Goal: Task Accomplishment & Management: Use online tool/utility

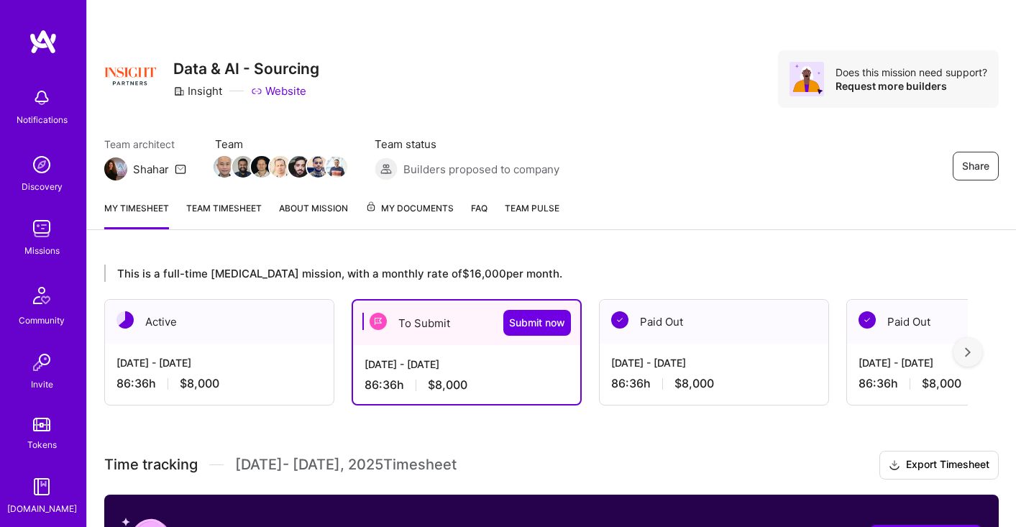
scroll to position [618, 0]
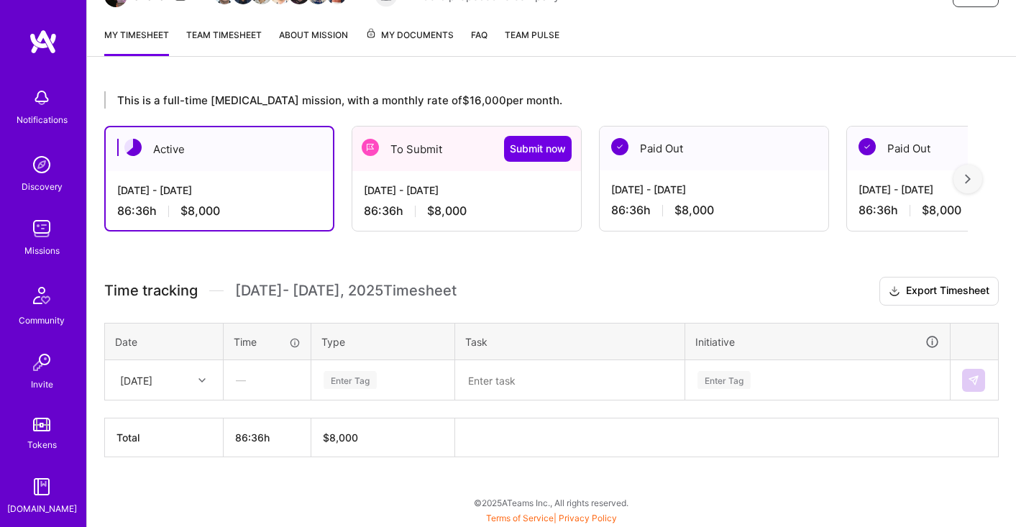
click at [497, 178] on div "[DATE] - [DATE] 86:36 h $8,000" at bounding box center [466, 200] width 229 height 59
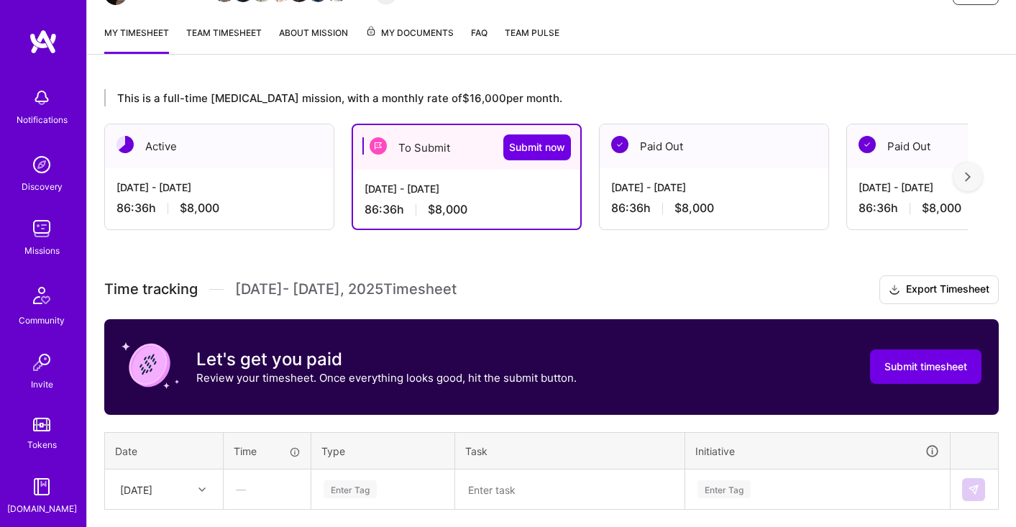
scroll to position [93, 0]
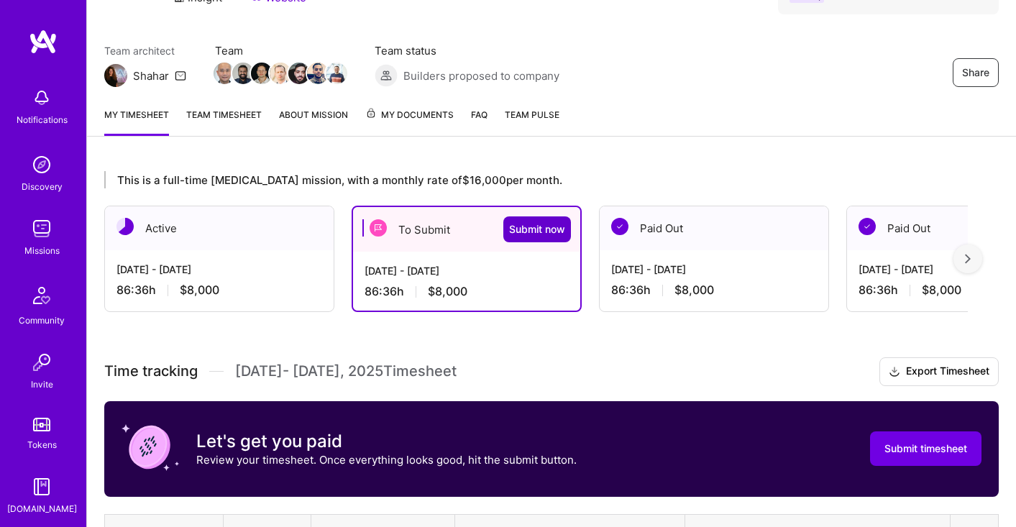
click at [524, 227] on span "Submit now" at bounding box center [537, 229] width 56 height 14
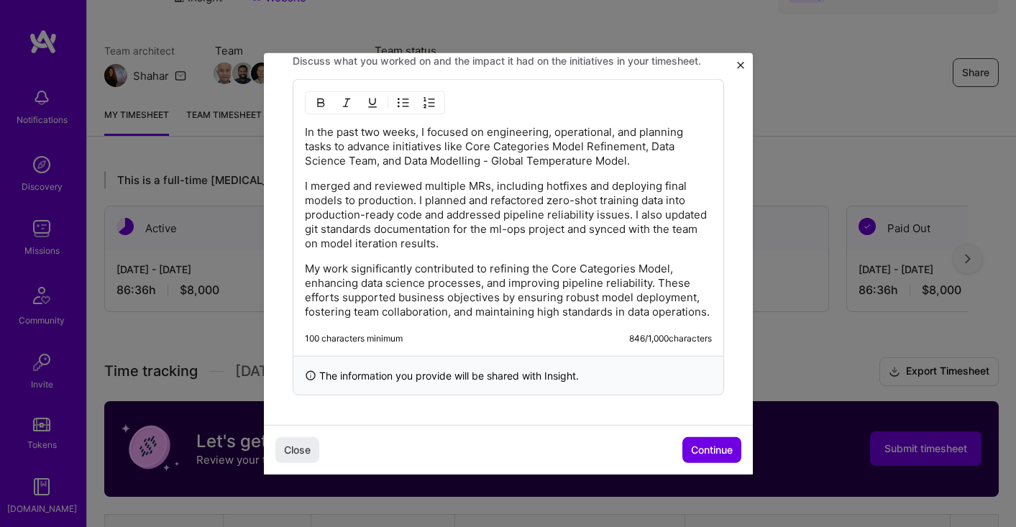
scroll to position [1133, 0]
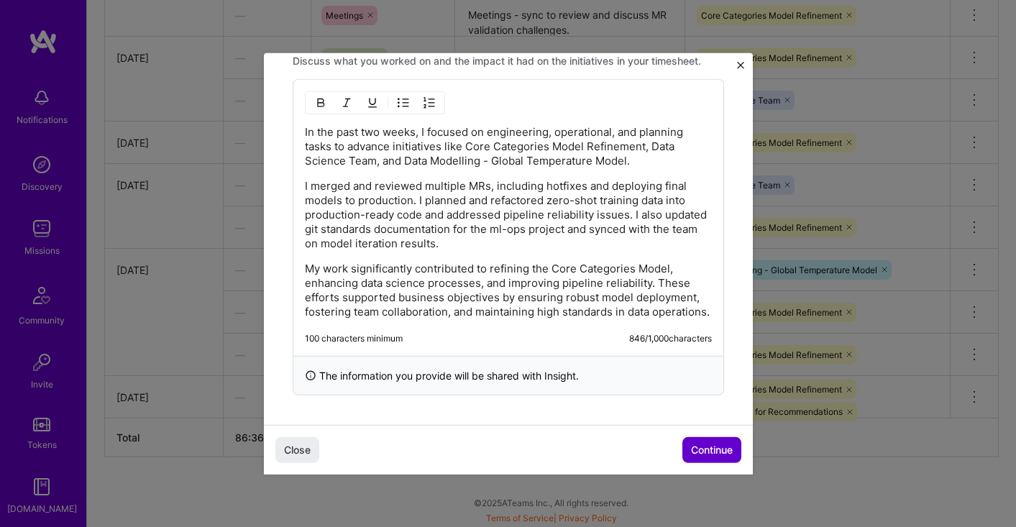
click at [717, 449] on span "Continue" at bounding box center [712, 450] width 42 height 14
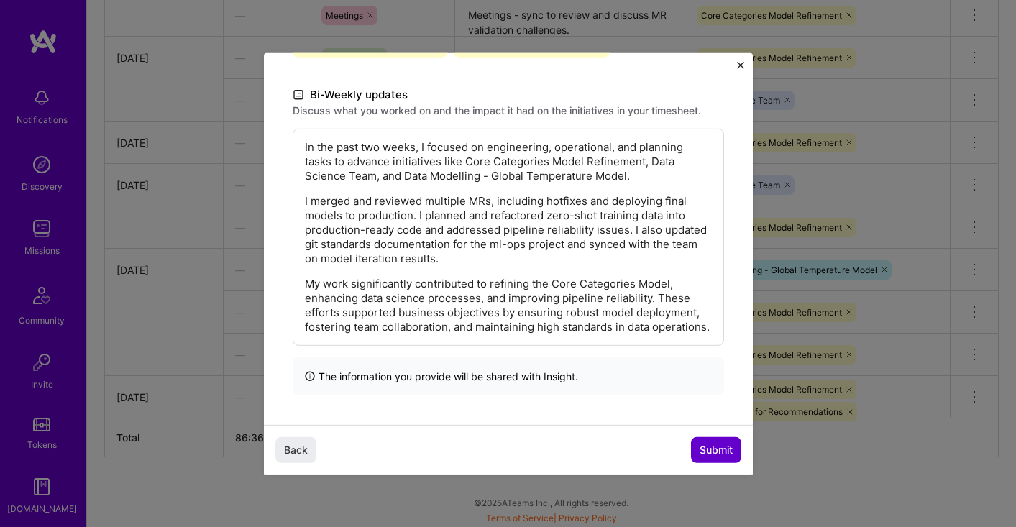
scroll to position [311, 0]
click at [725, 452] on span "Submit" at bounding box center [715, 450] width 33 height 14
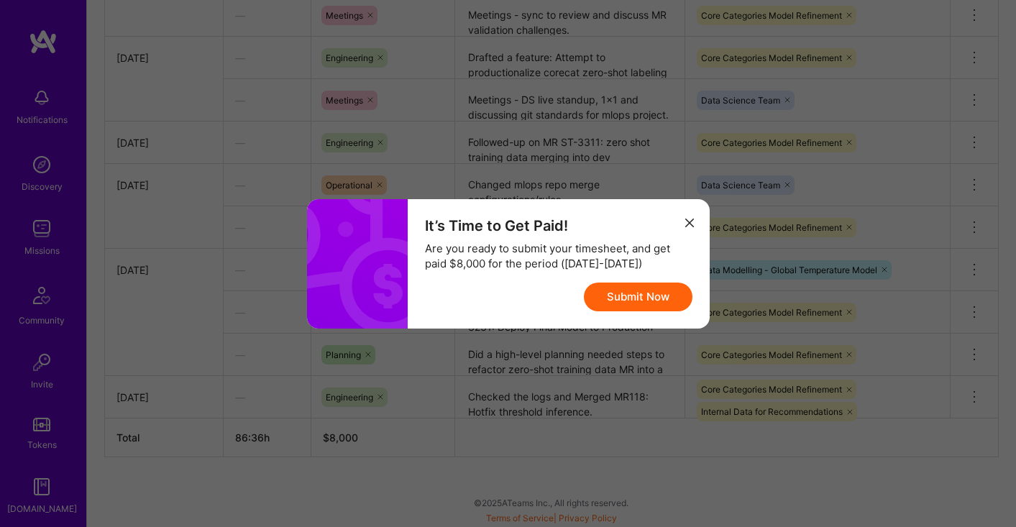
click at [632, 303] on button "Submit Now" at bounding box center [638, 297] width 109 height 29
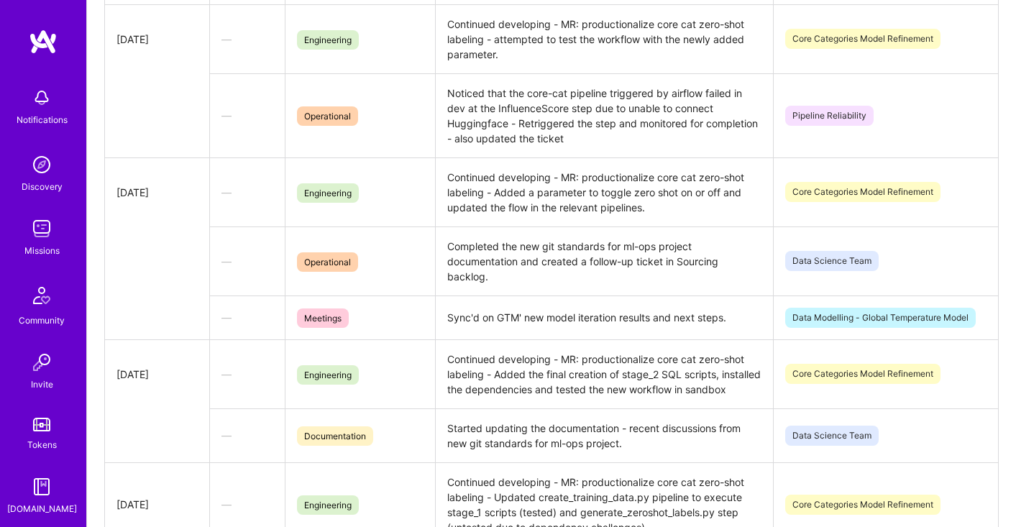
scroll to position [0, 0]
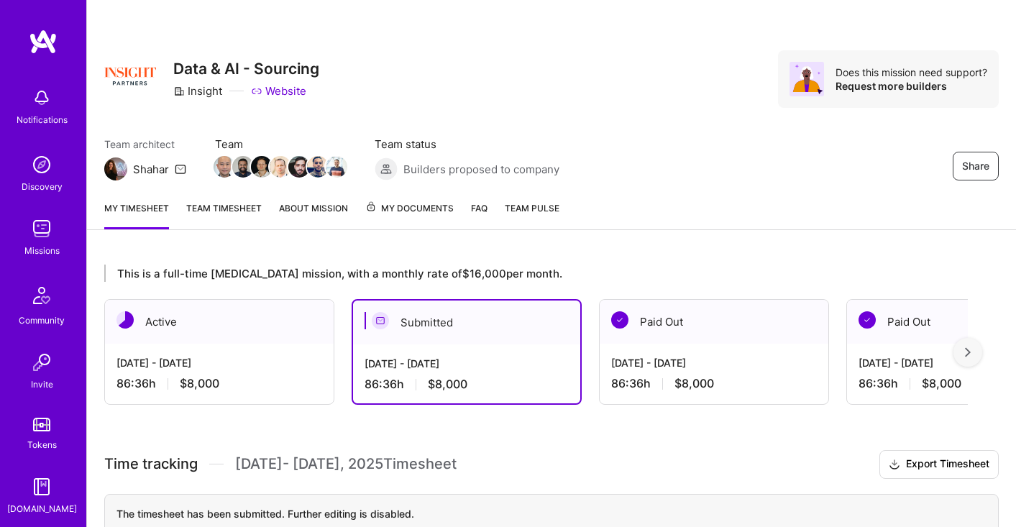
click at [670, 125] on div "Share Data & AI - Sourcing Insight Website Does this mission need support? Requ…" at bounding box center [551, 94] width 929 height 189
